Goal: Navigation & Orientation: Find specific page/section

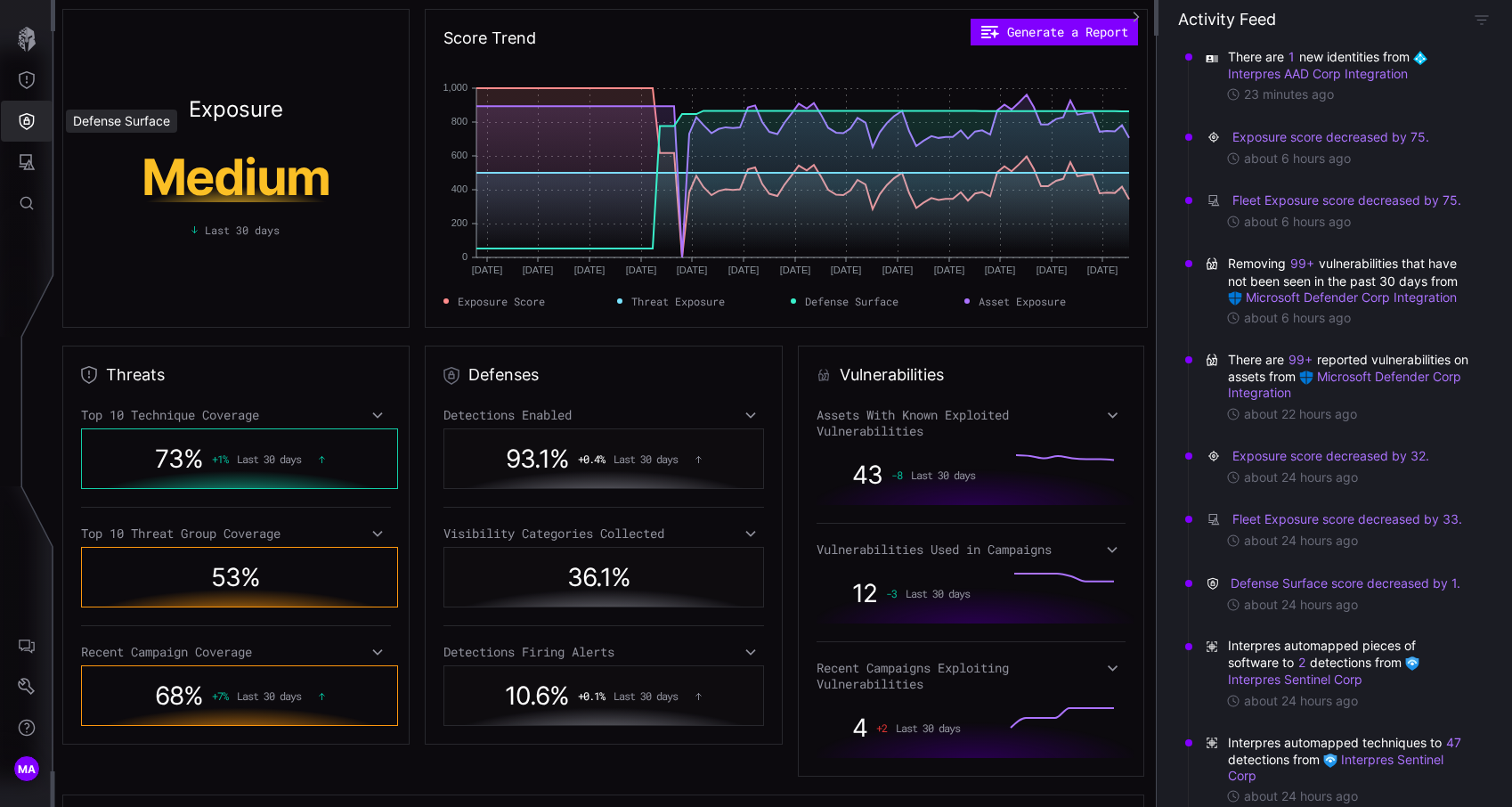
click at [35, 122] on icon "Defense Surface" at bounding box center [26, 121] width 18 height 18
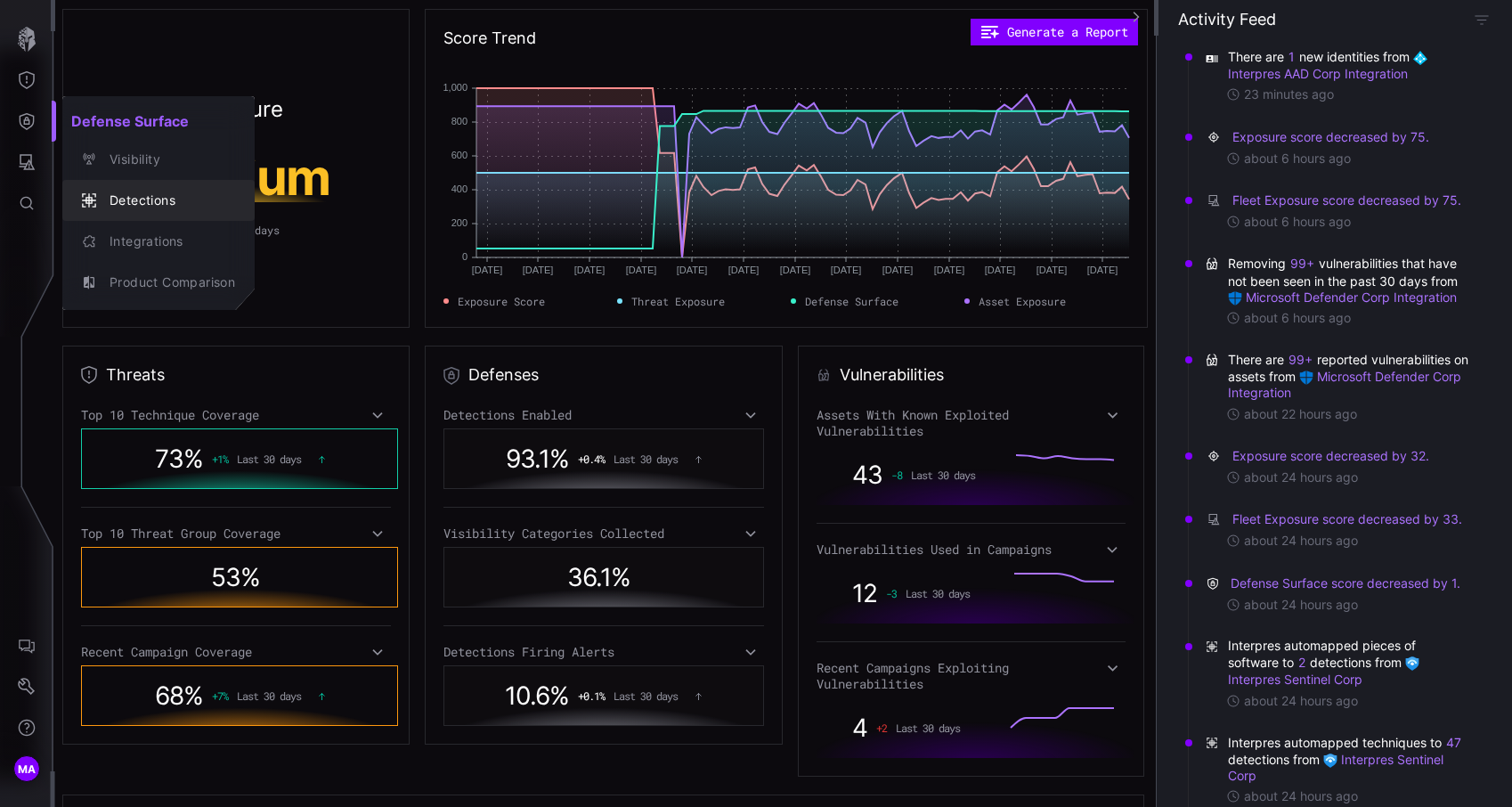
click at [130, 219] on button "Detections" at bounding box center [159, 201] width 193 height 41
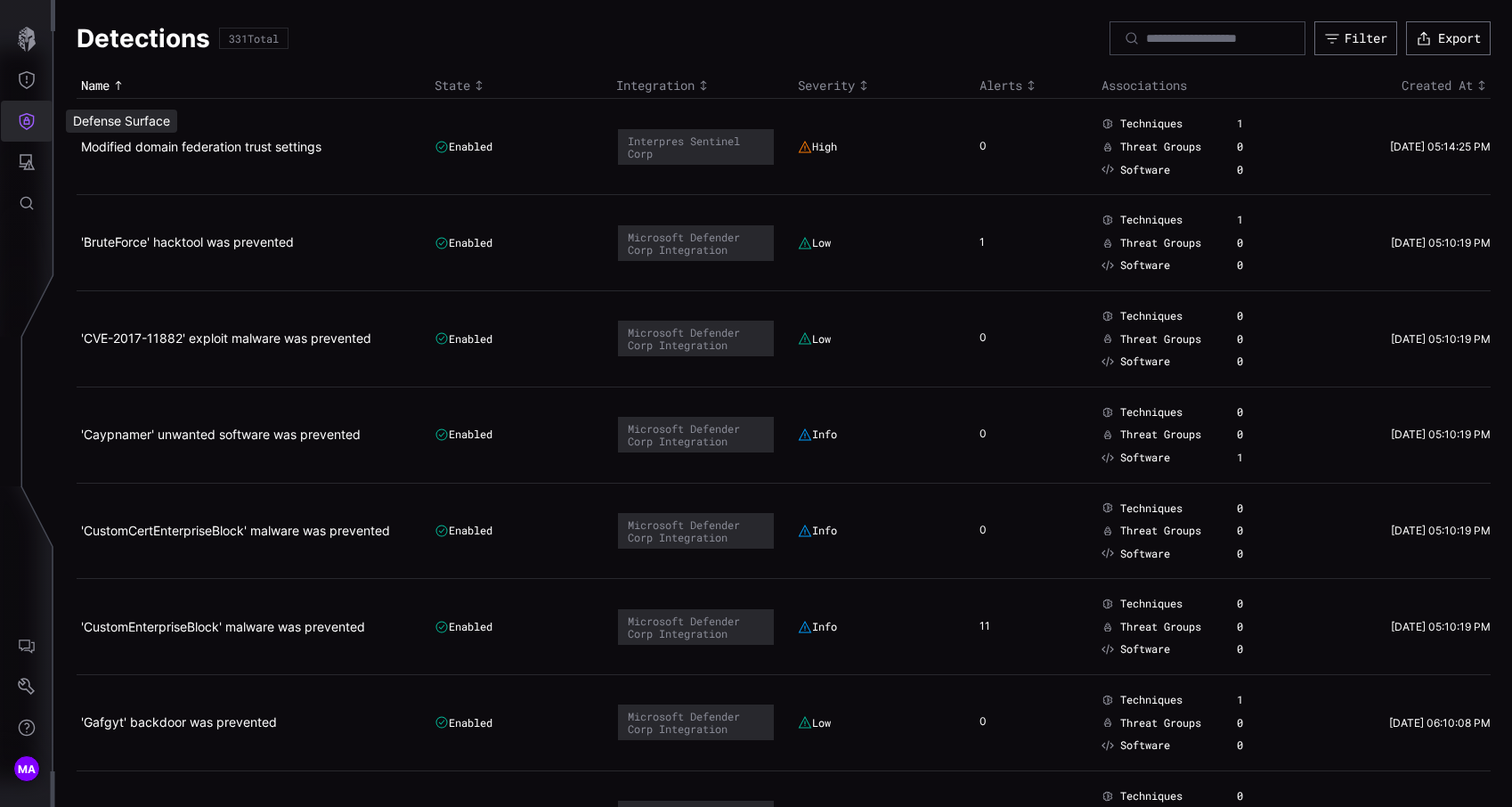
click at [26, 119] on icon "Defense Surface" at bounding box center [27, 121] width 16 height 17
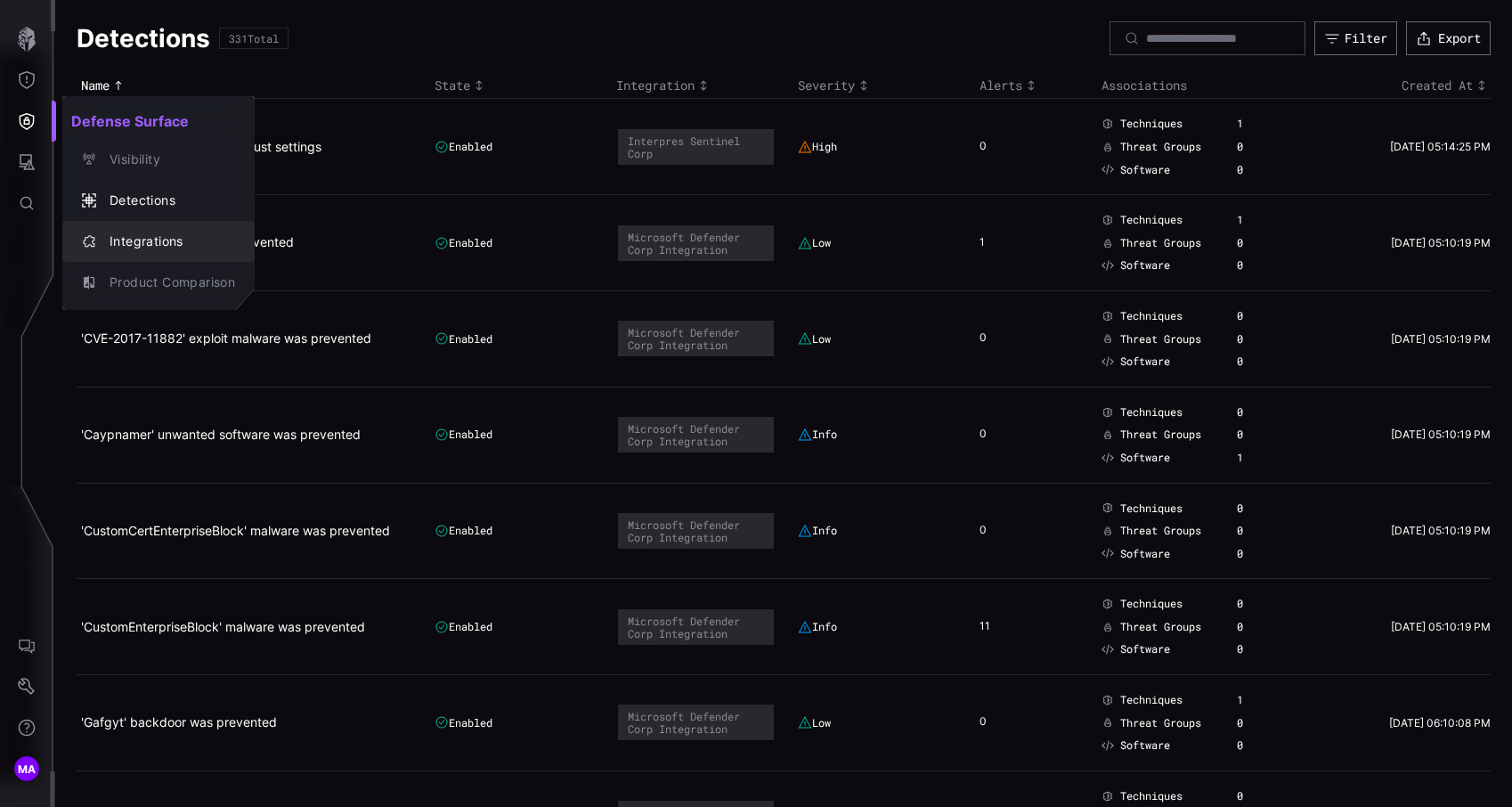
click at [146, 237] on div "Integrations" at bounding box center [167, 241] width 134 height 22
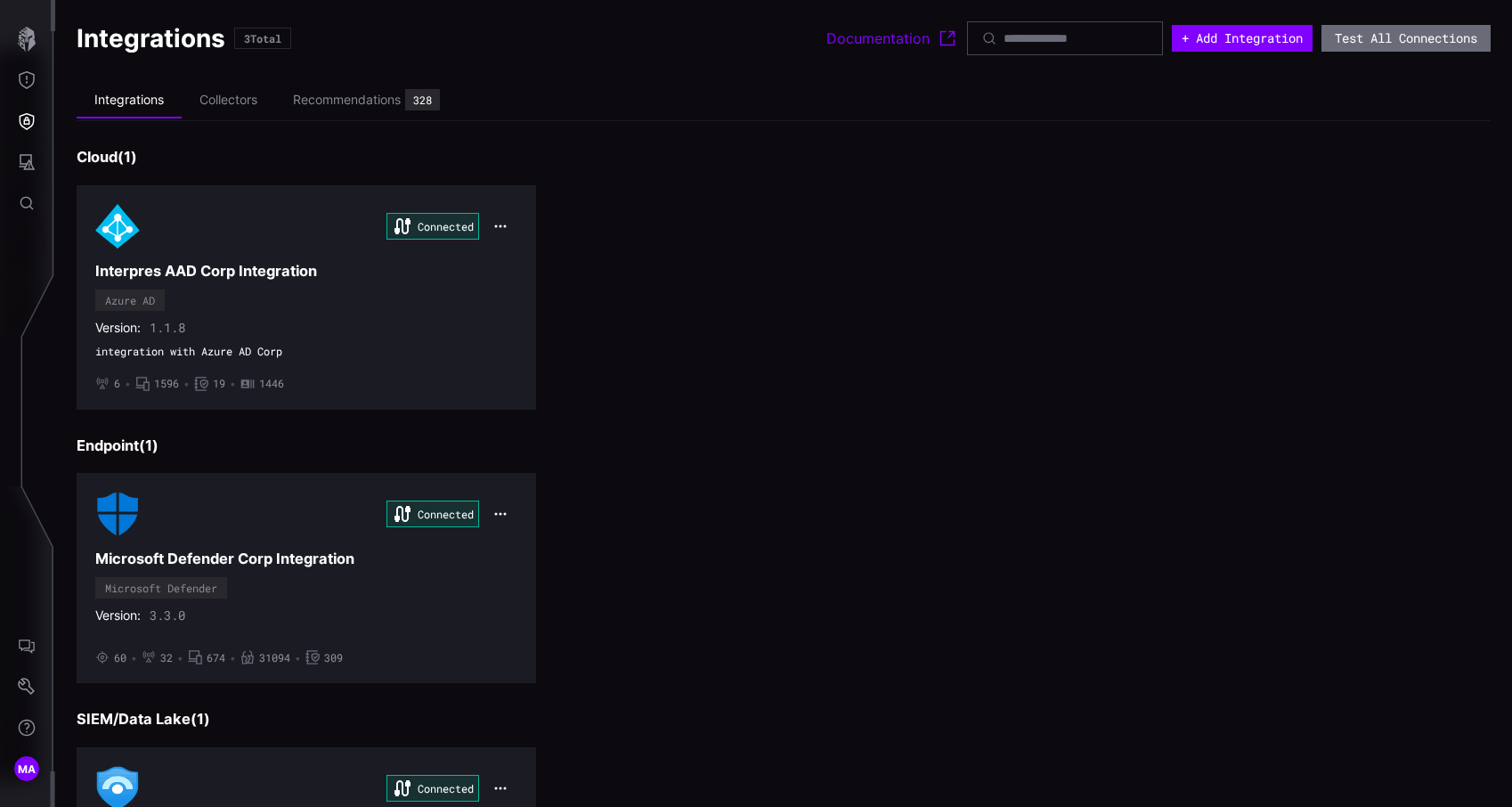
scroll to position [213, 0]
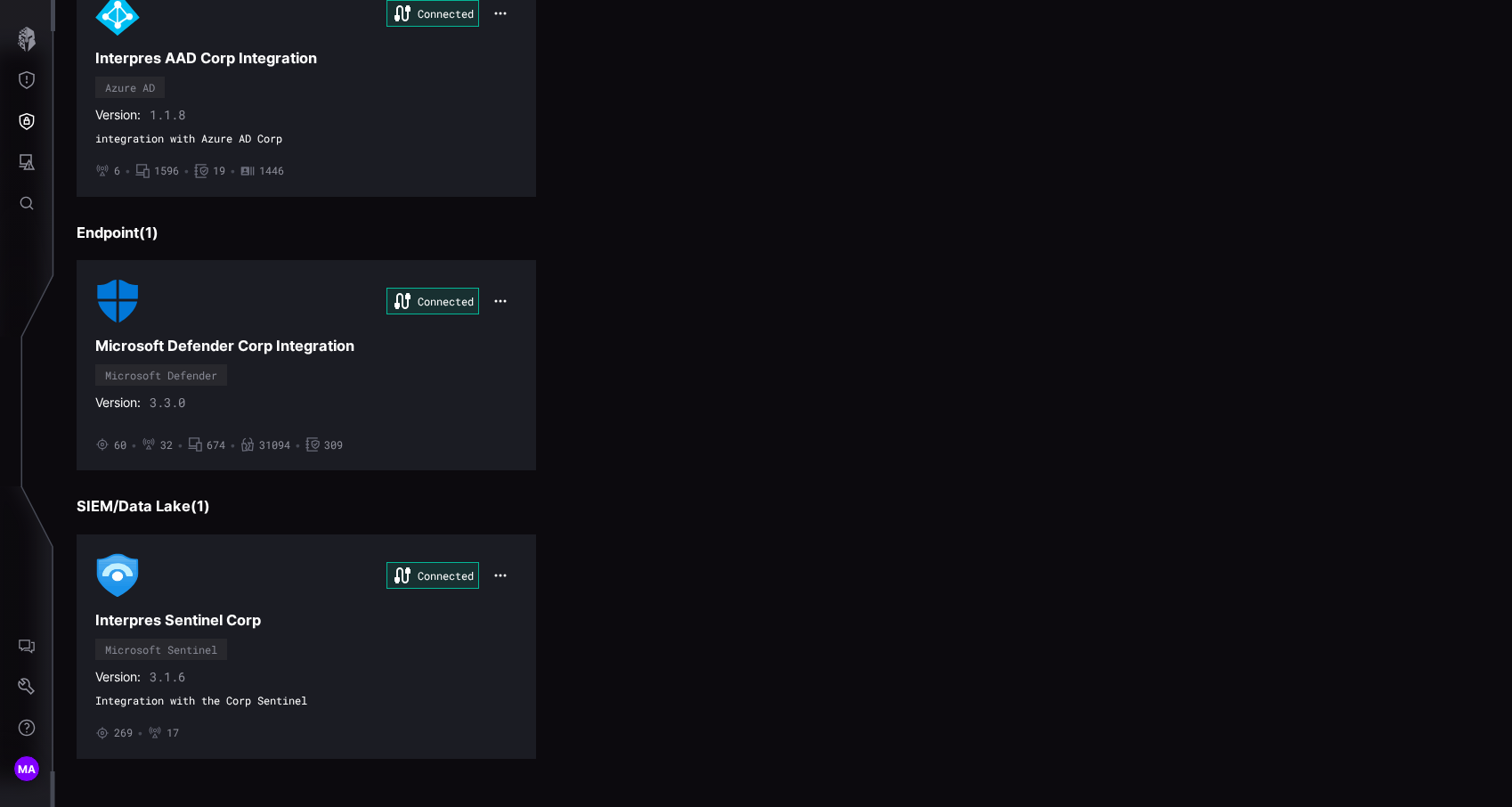
click at [110, 236] on h3 "Endpoint ( 1 )" at bounding box center [784, 233] width 1415 height 18
click at [295, 605] on div "Connected Interpres Sentinel Corp Microsoft Sentinel Version: 3.1.6 Integration…" at bounding box center [306, 646] width 422 height 187
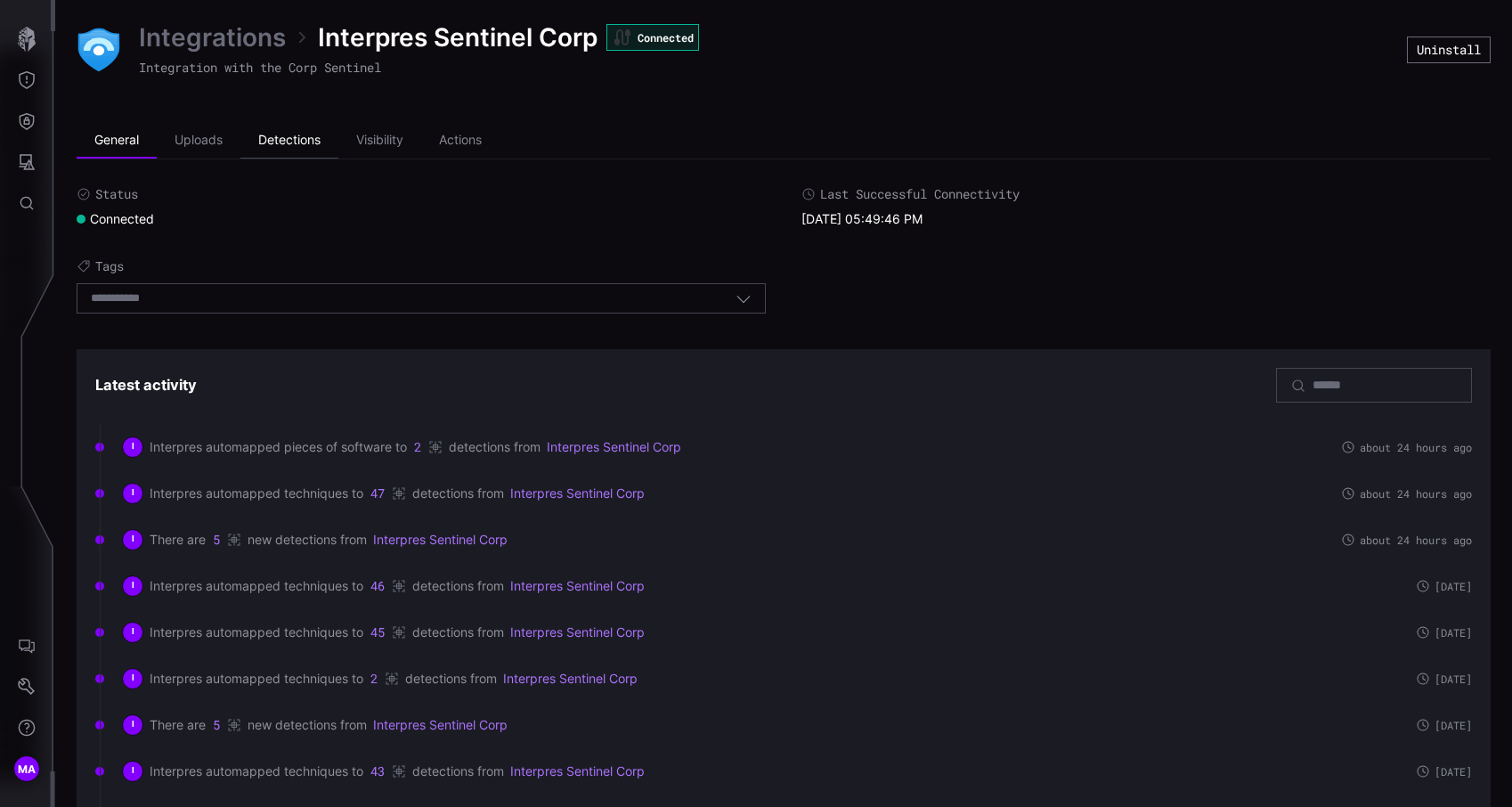
click at [296, 150] on li "Detections" at bounding box center [289, 140] width 98 height 36
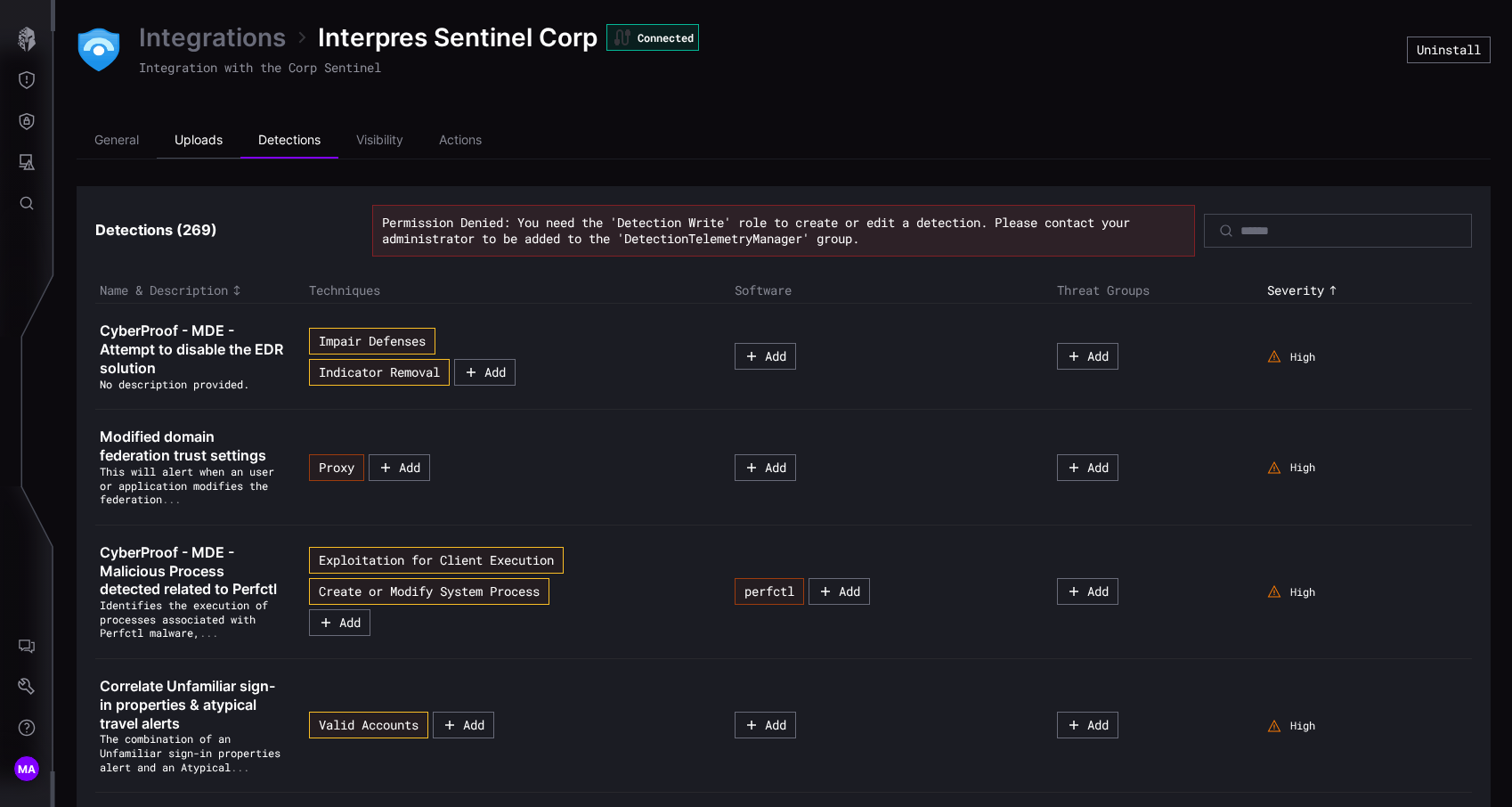
click at [216, 140] on li "Uploads" at bounding box center [198, 140] width 84 height 36
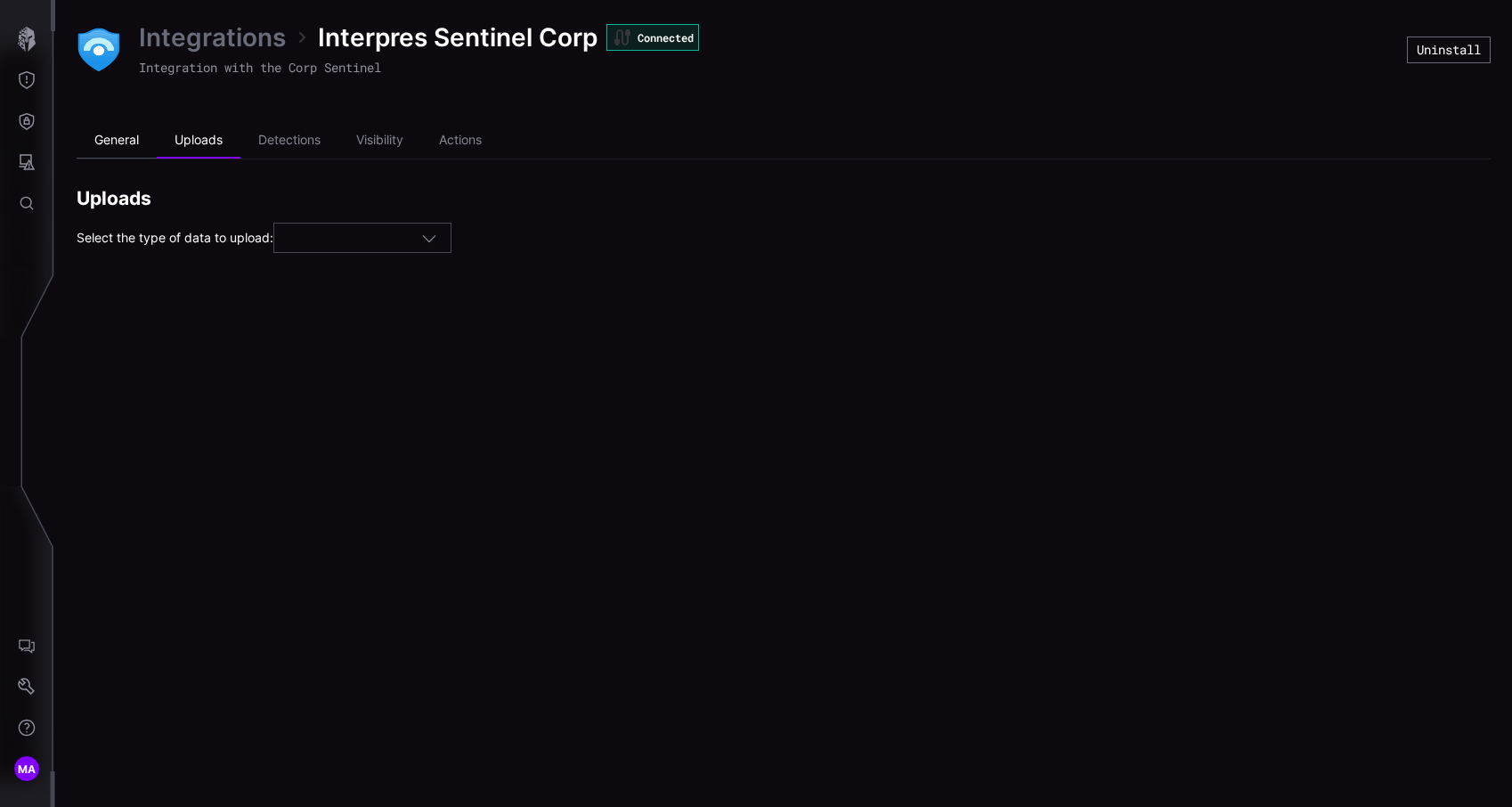
click at [135, 135] on li "General" at bounding box center [117, 140] width 80 height 36
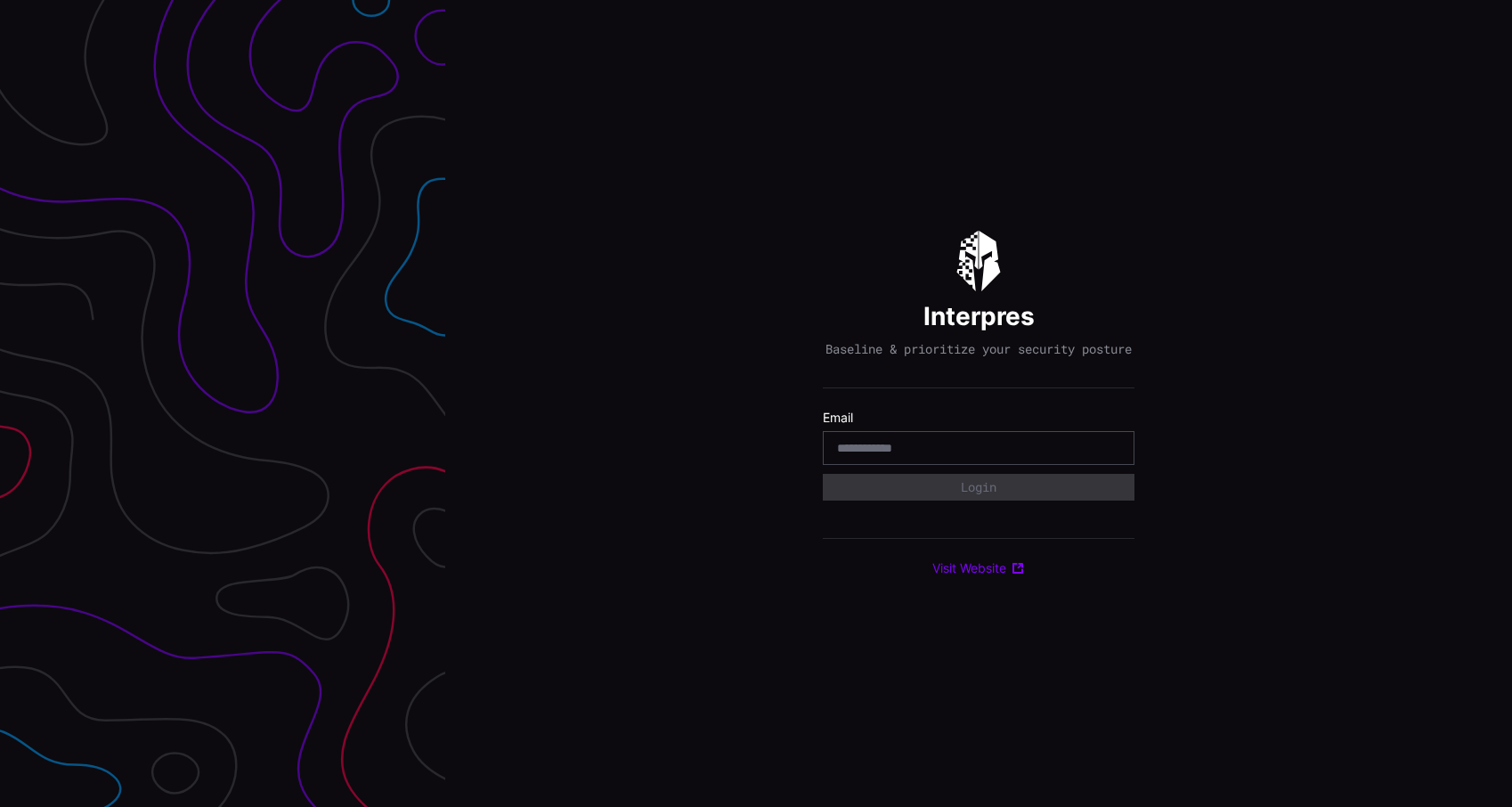
click at [953, 457] on input "email" at bounding box center [978, 448] width 283 height 16
type input "**********"
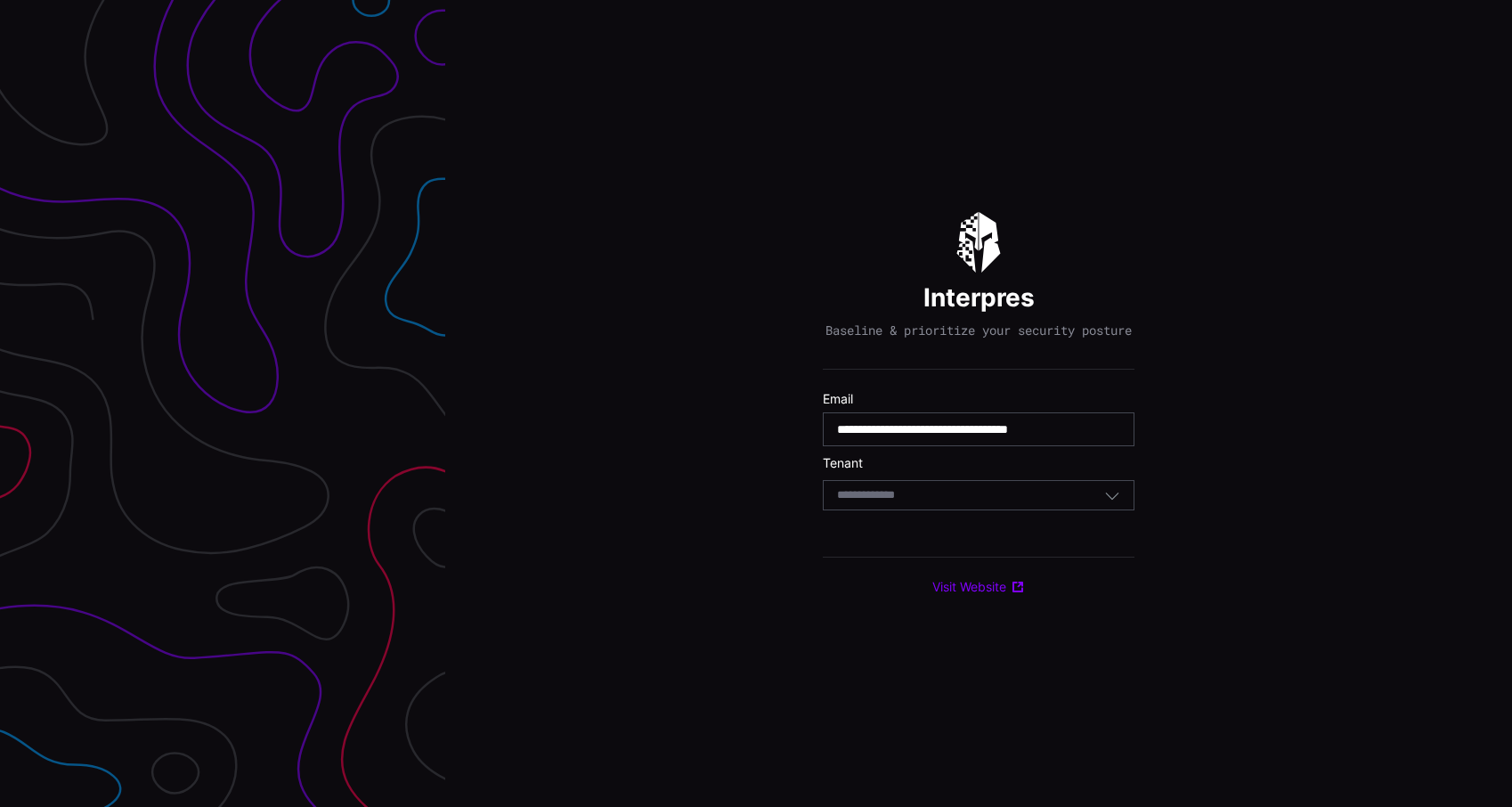
click at [956, 510] on div "Select Tenant" at bounding box center [979, 495] width 311 height 30
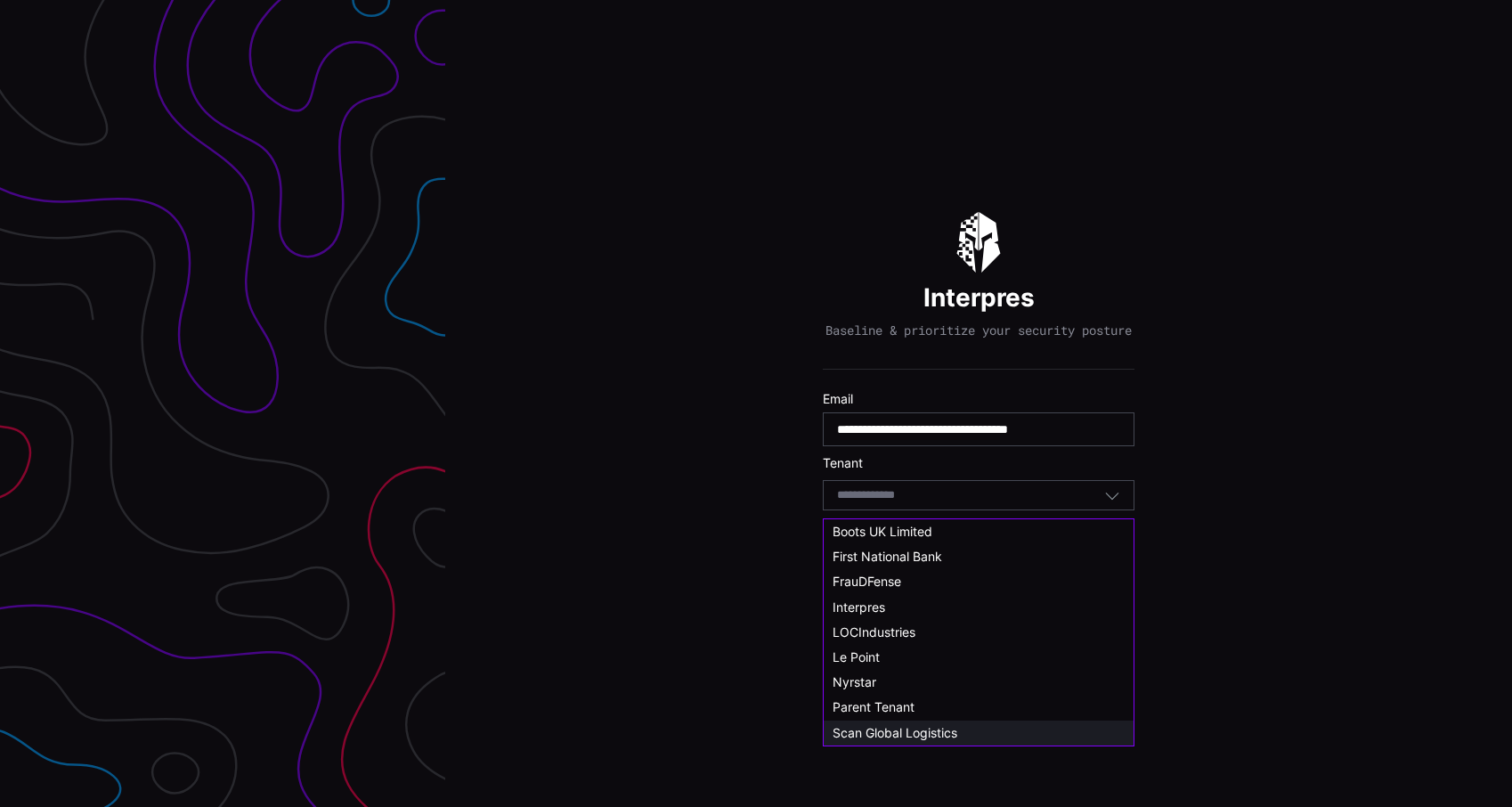
click at [918, 723] on div "Scan Global Logistics" at bounding box center [979, 733] width 310 height 25
